Goal: Information Seeking & Learning: Find specific page/section

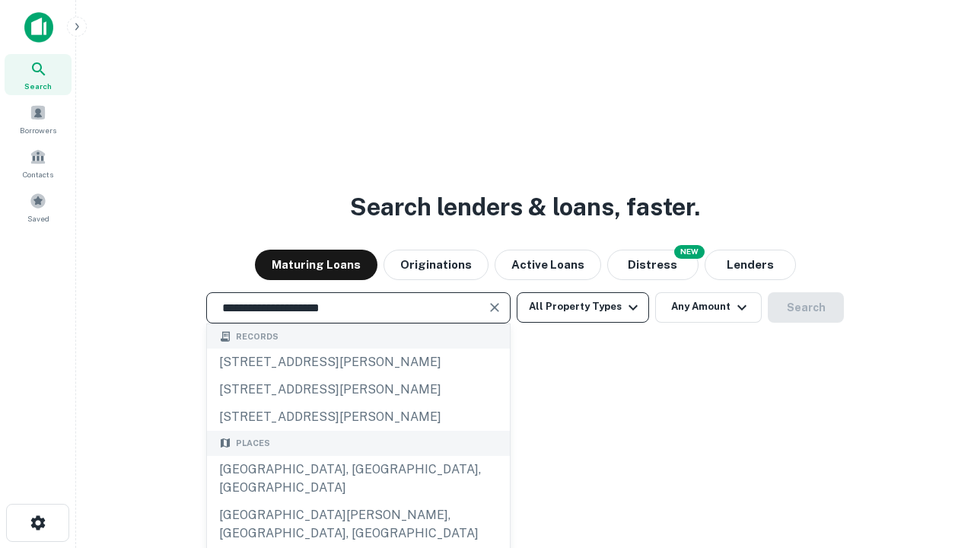
click at [358, 501] on div "[GEOGRAPHIC_DATA], [GEOGRAPHIC_DATA], [GEOGRAPHIC_DATA]" at bounding box center [358, 479] width 303 height 46
click at [583, 307] on button "All Property Types" at bounding box center [583, 307] width 132 height 30
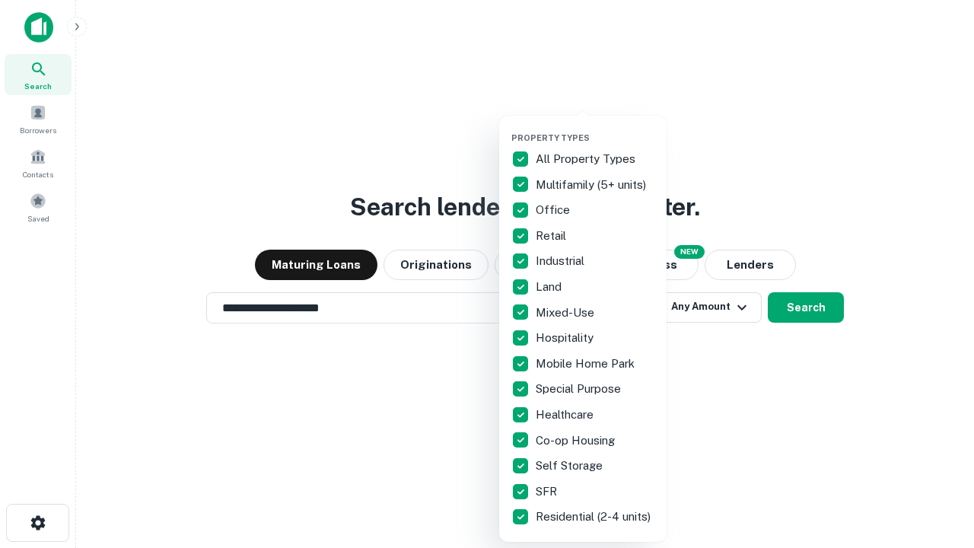
type input "**********"
click at [595, 128] on button "button" at bounding box center [594, 128] width 167 height 1
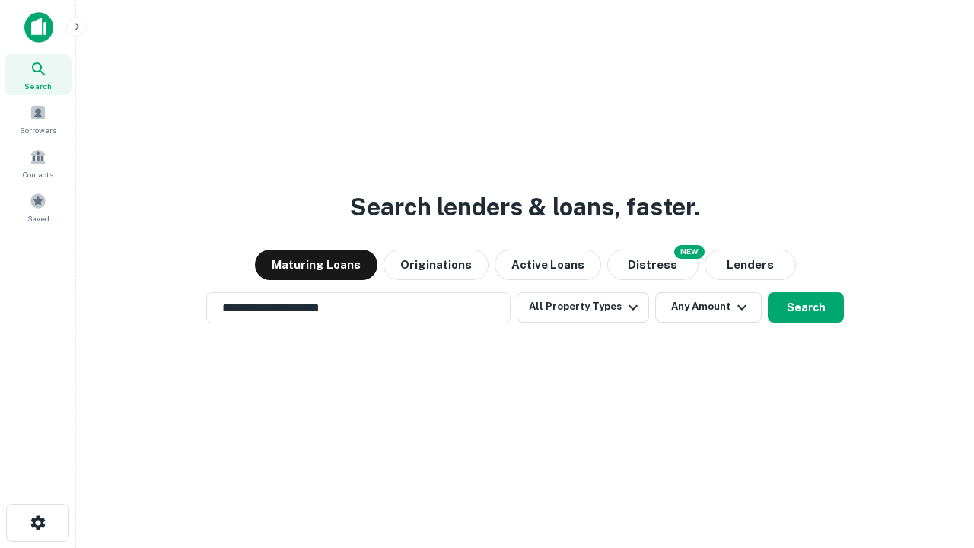
scroll to position [24, 0]
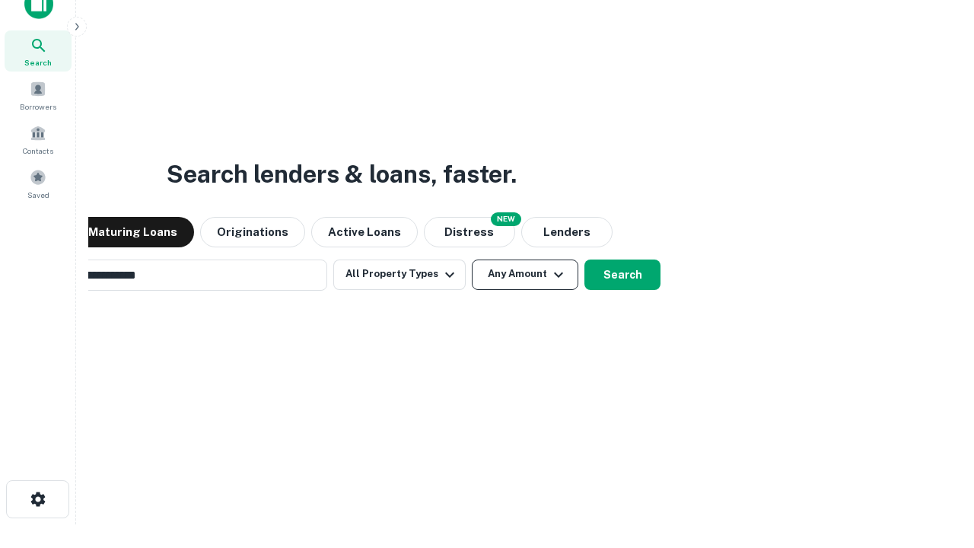
click at [472, 259] on button "Any Amount" at bounding box center [525, 274] width 107 height 30
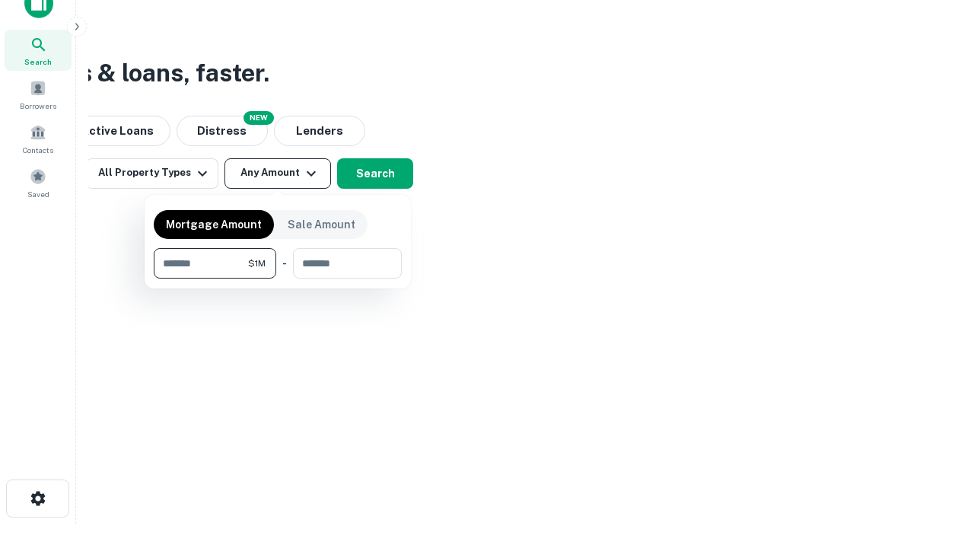
type input "*******"
click at [278, 278] on button "button" at bounding box center [278, 278] width 248 height 1
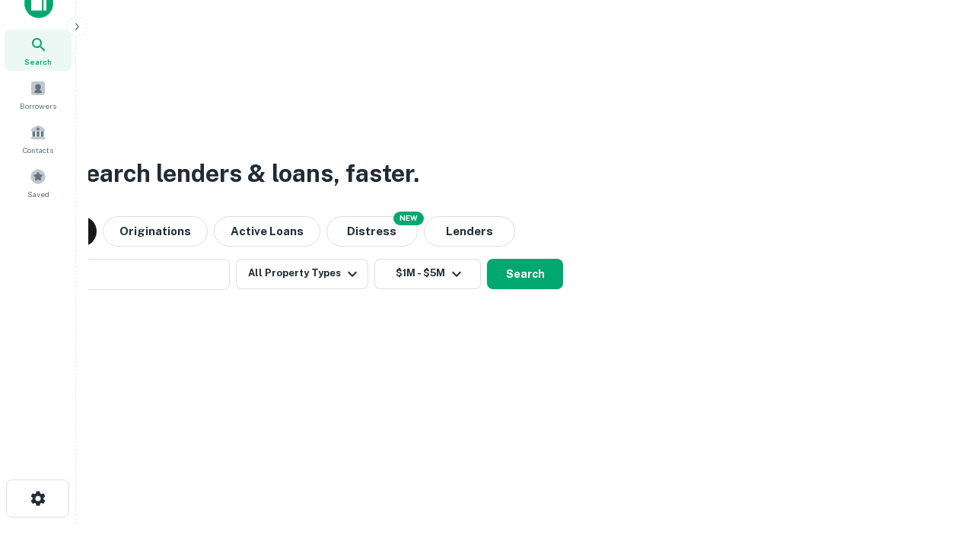
scroll to position [24, 0]
click at [487, 259] on button "Search" at bounding box center [525, 274] width 76 height 30
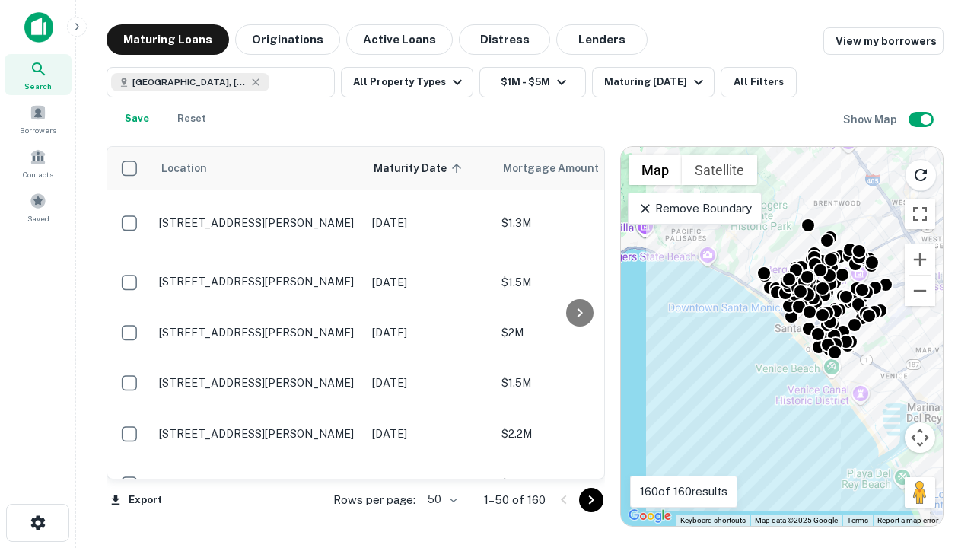
click at [440, 499] on body "Search Borrowers Contacts Saved Maturing Loans Originations Active Loans Distre…" at bounding box center [487, 274] width 974 height 548
click at [441, 461] on li "25" at bounding box center [440, 460] width 44 height 27
